Goal: Check status: Check status

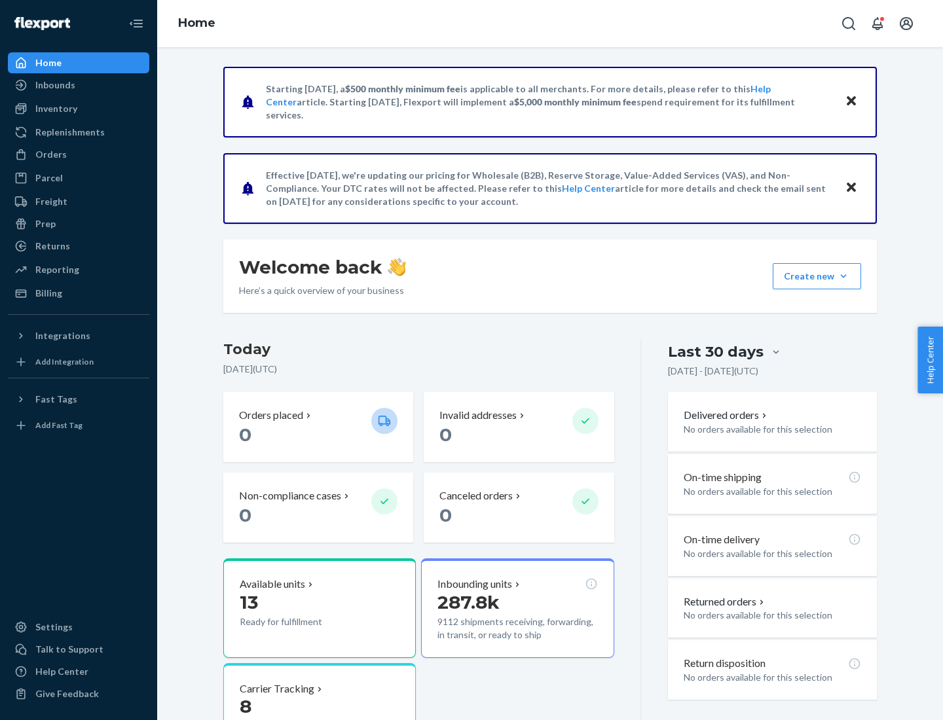
click at [843, 276] on button "Create new Create new inbound Create new order Create new product" at bounding box center [816, 276] width 88 height 26
click at [54, 85] on div "Inbounds" at bounding box center [55, 85] width 40 height 13
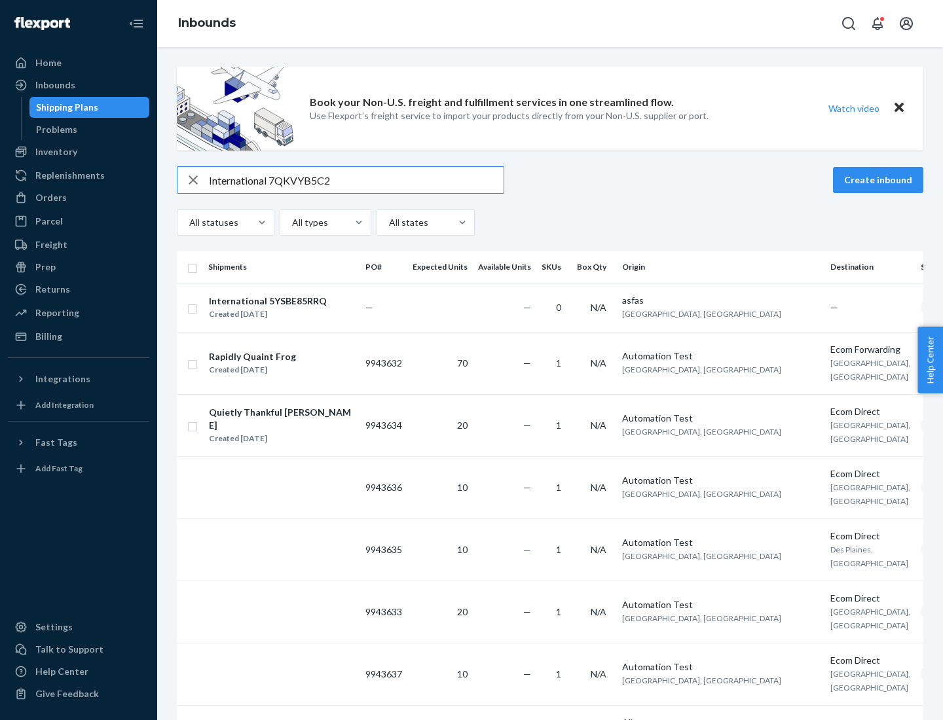
type input "International 7QKVYB5C29"
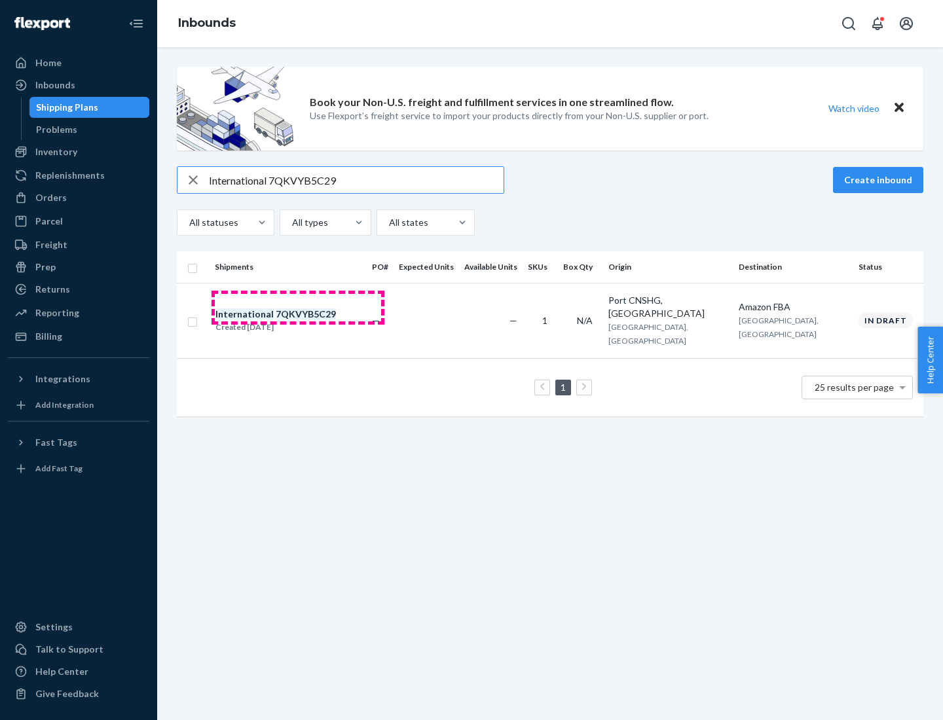
click at [298, 321] on div "Created [DATE]" at bounding box center [275, 327] width 120 height 13
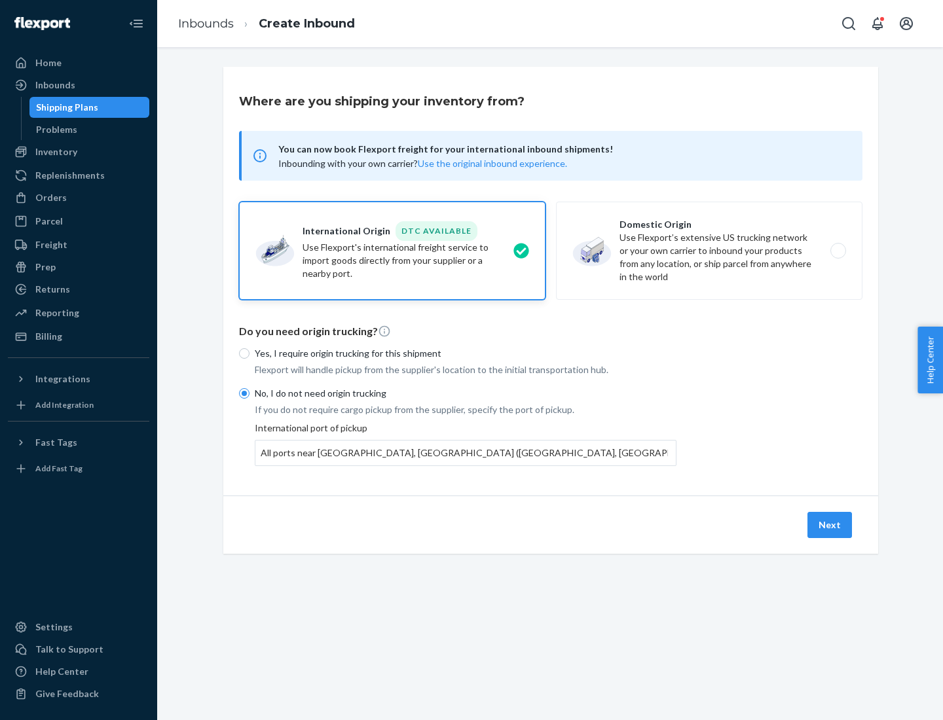
click at [830, 524] on button "Next" at bounding box center [829, 525] width 45 height 26
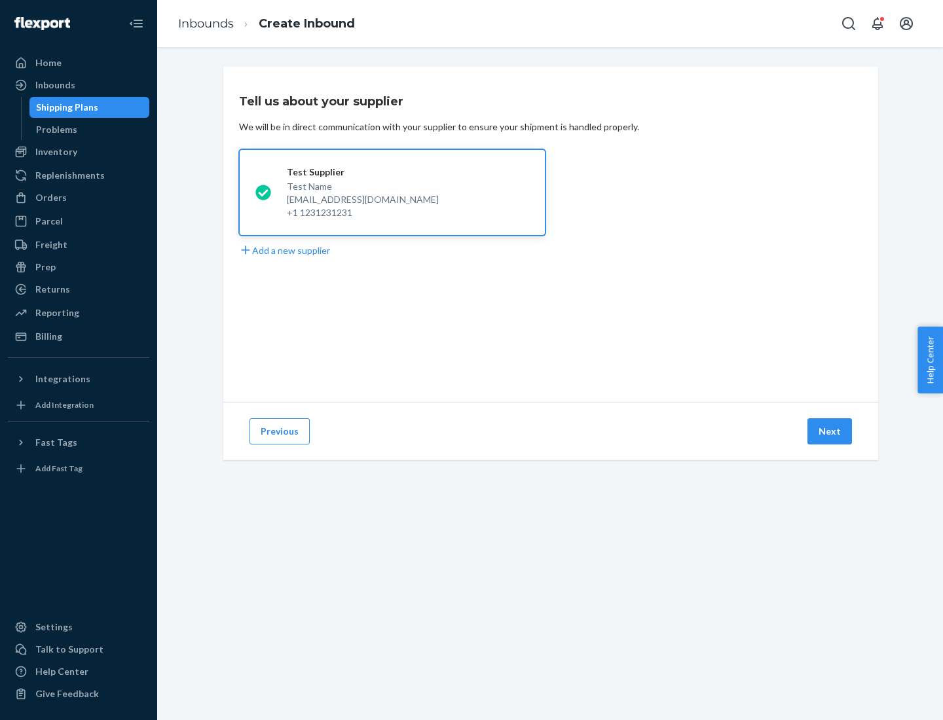
click at [830, 431] on button "Next" at bounding box center [829, 431] width 45 height 26
